Goal: Share content

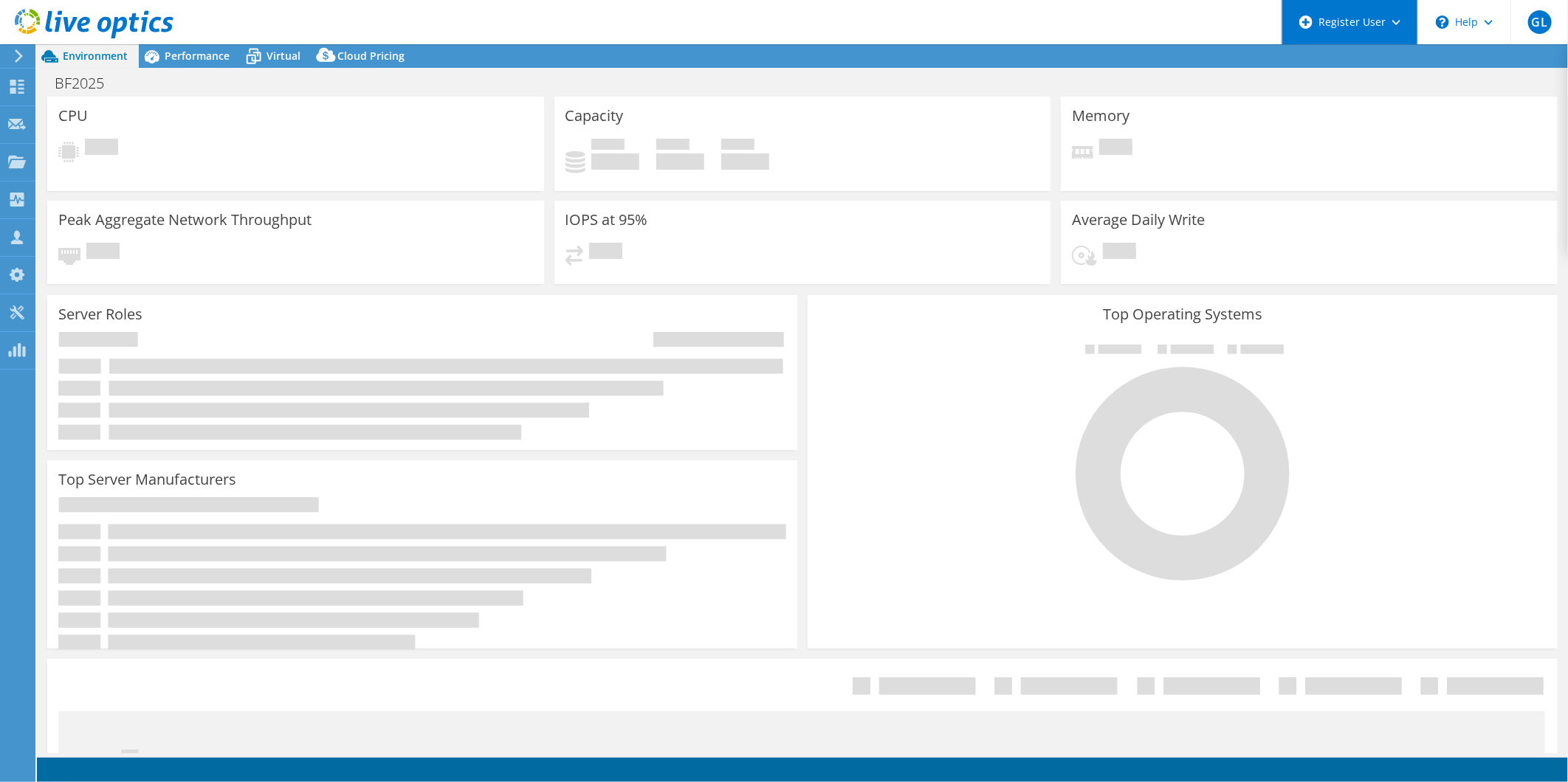
select select "USD"
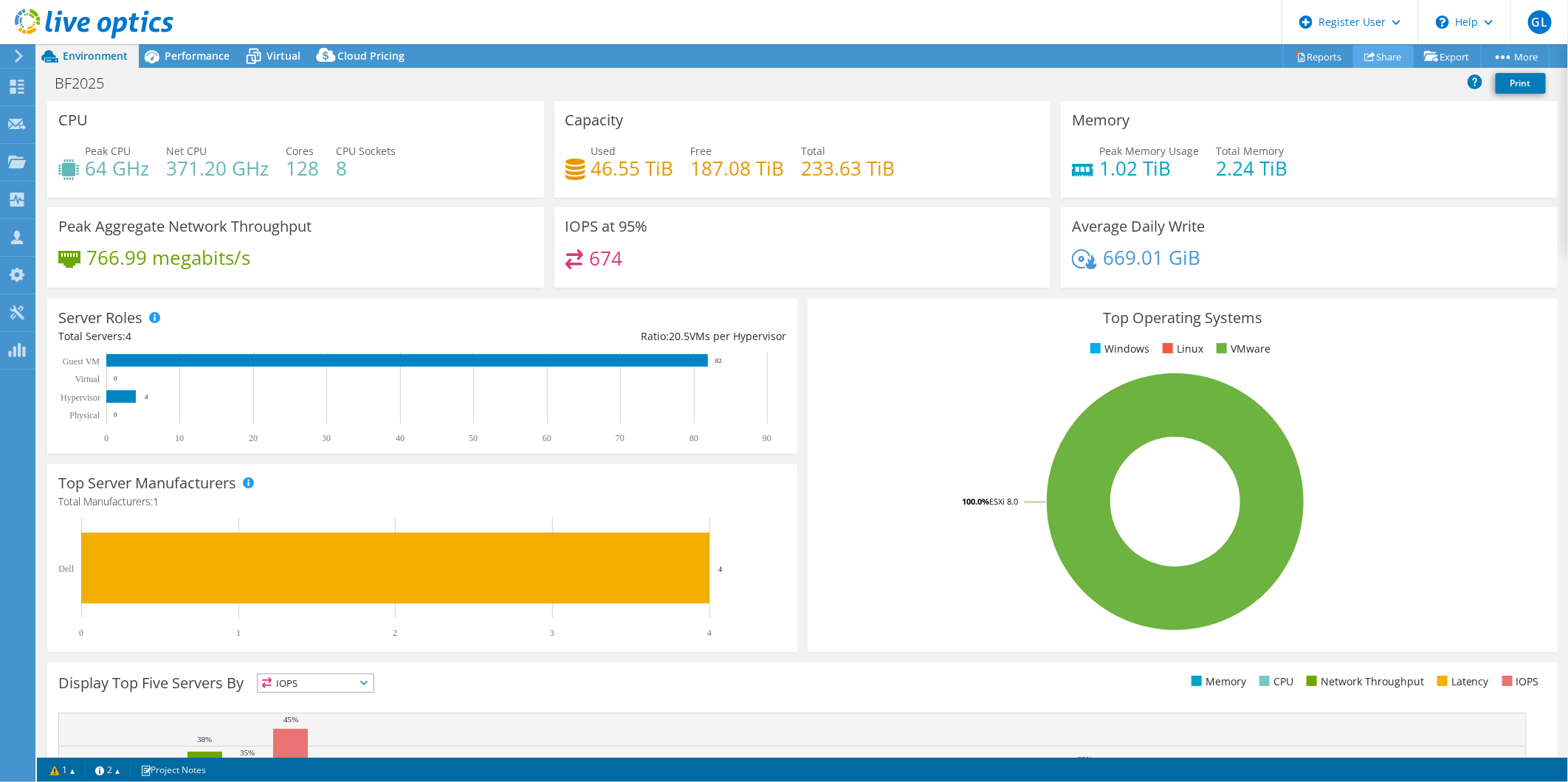
click at [1386, 55] on link "Share" at bounding box center [1383, 57] width 60 height 23
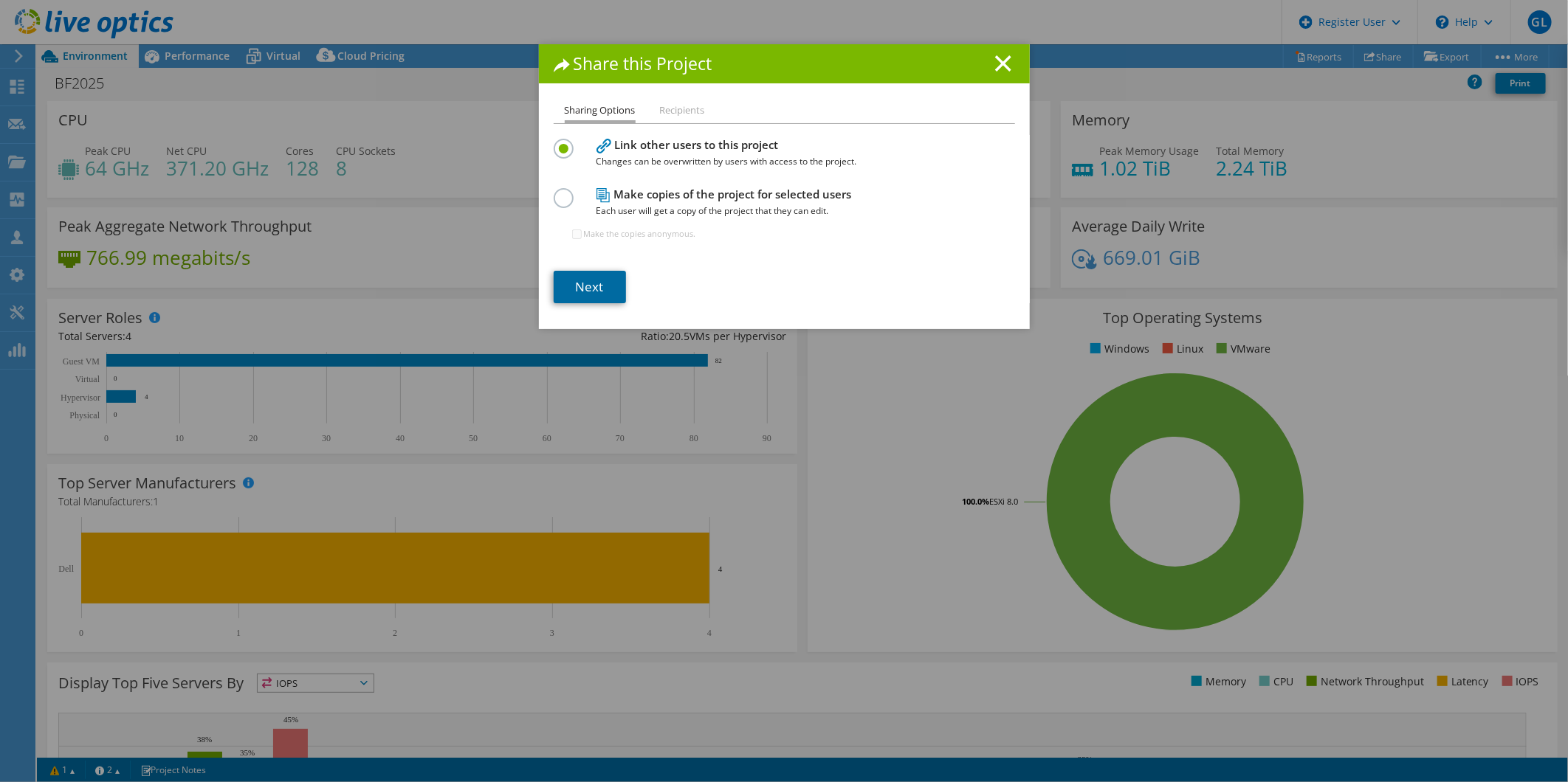
click at [573, 282] on link "Next" at bounding box center [590, 287] width 72 height 32
